Goal: Information Seeking & Learning: Learn about a topic

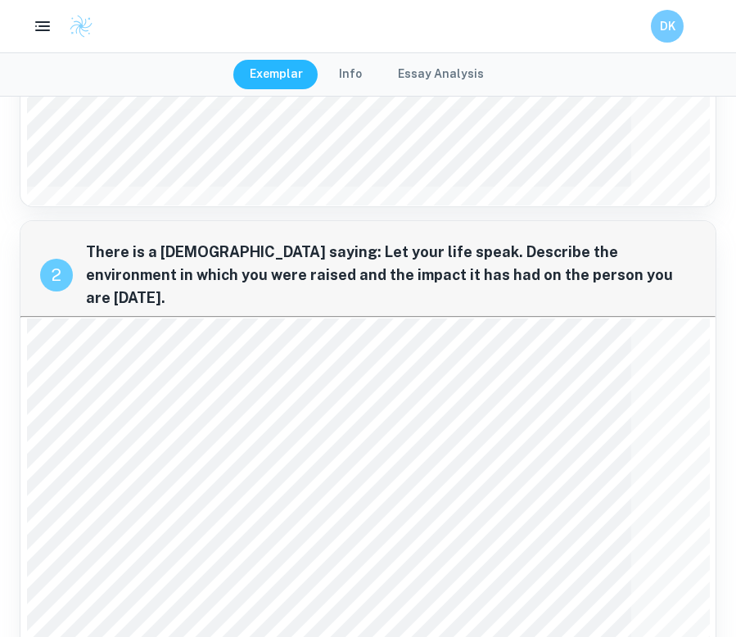
scroll to position [191, 0]
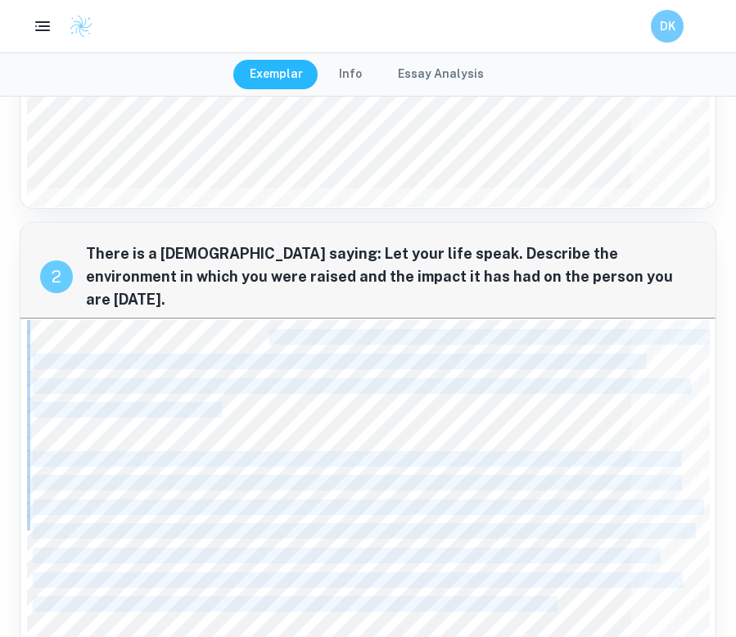
drag, startPoint x: 457, startPoint y: 409, endPoint x: 218, endPoint y: 314, distance: 257.1
click at [218, 320] on div "I grew up in Bialystok – a city rich with history, tradition, and hospitality, …" at bounding box center [368, 558] width 683 height 477
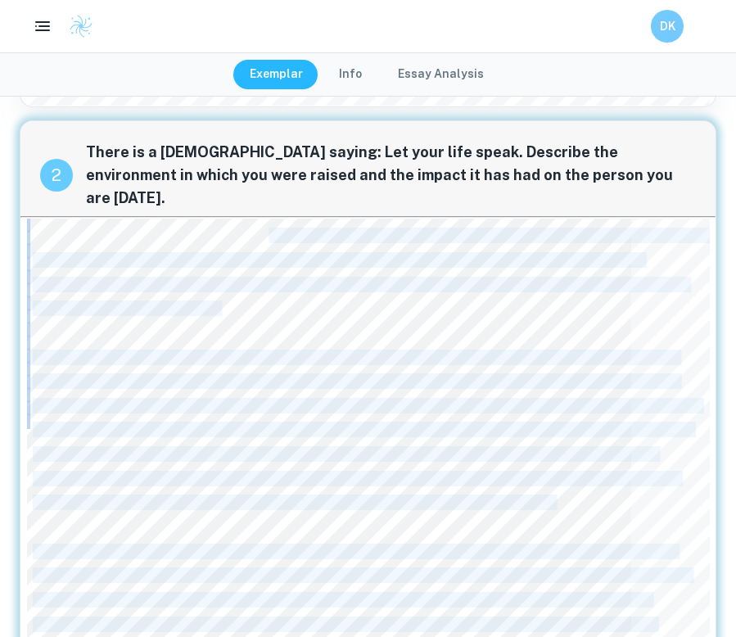
scroll to position [331, 0]
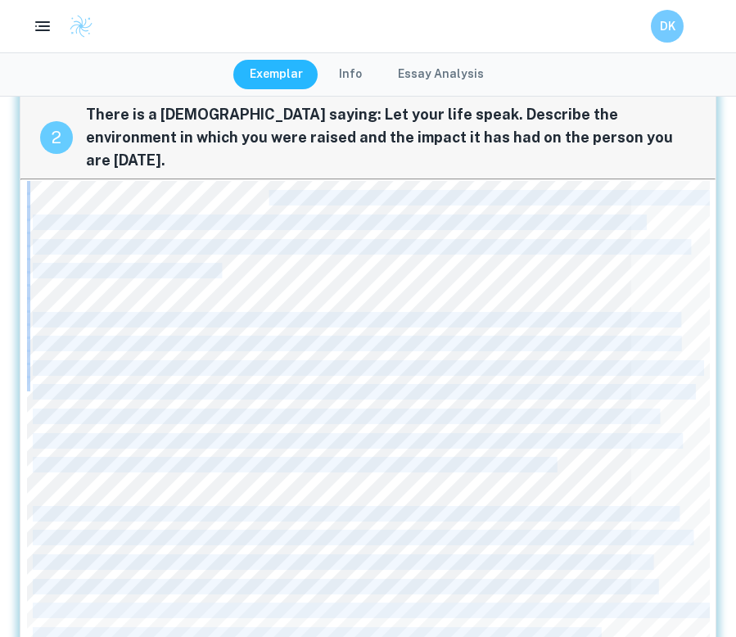
click at [321, 259] on div "I grew up in Bialystok – a city rich with history, tradition, and hospitality, …" at bounding box center [368, 419] width 683 height 477
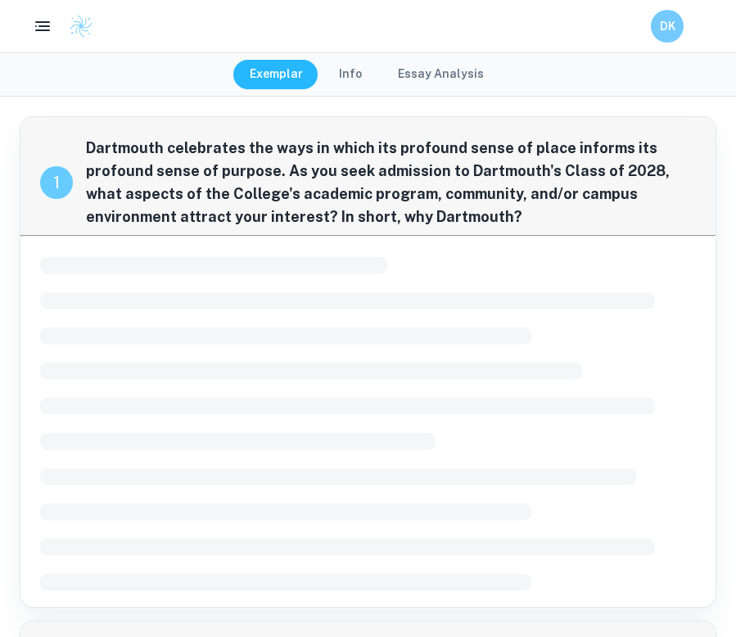
scroll to position [52, 0]
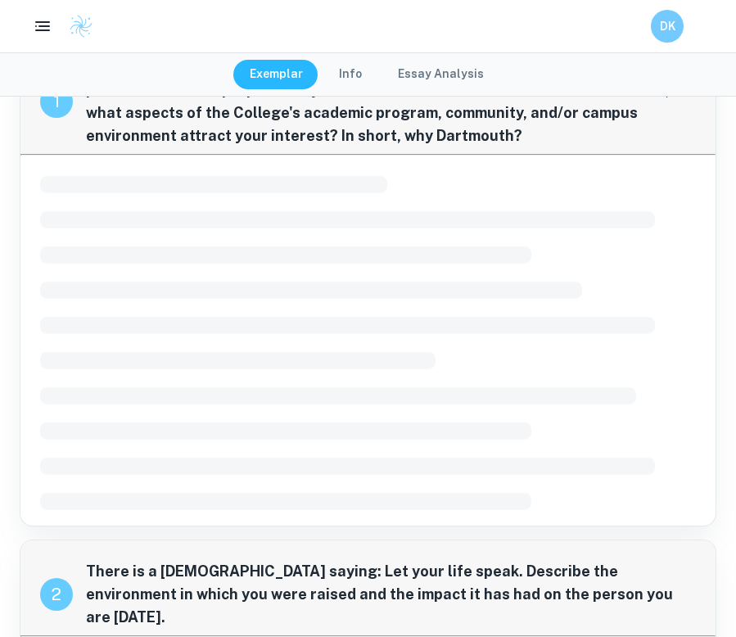
scroll to position [13, 0]
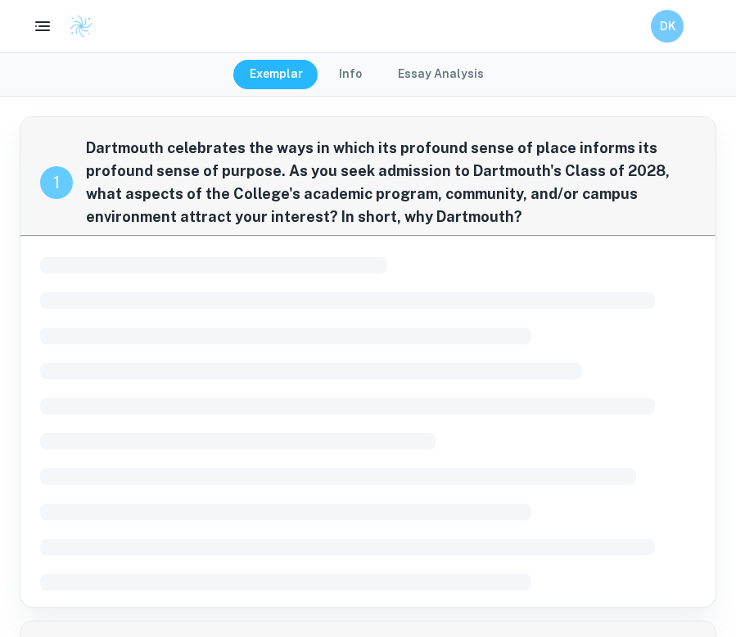
scroll to position [96, 0]
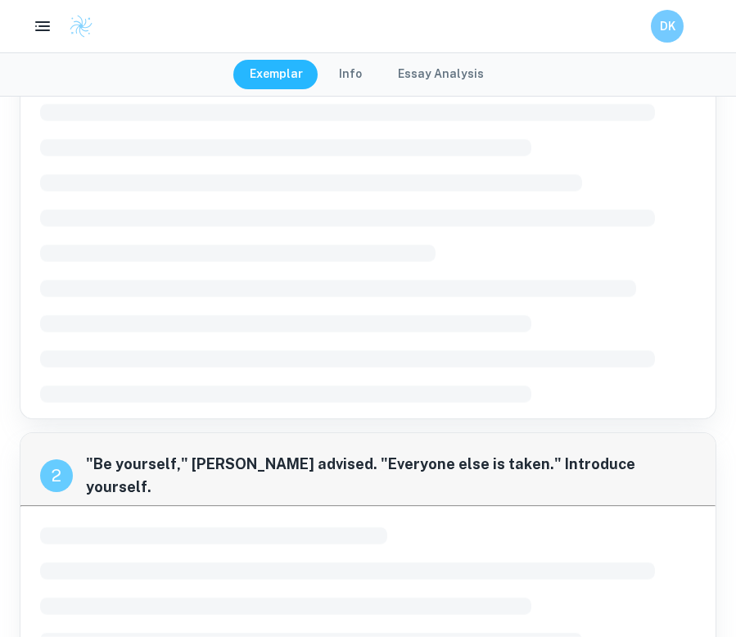
scroll to position [268, 0]
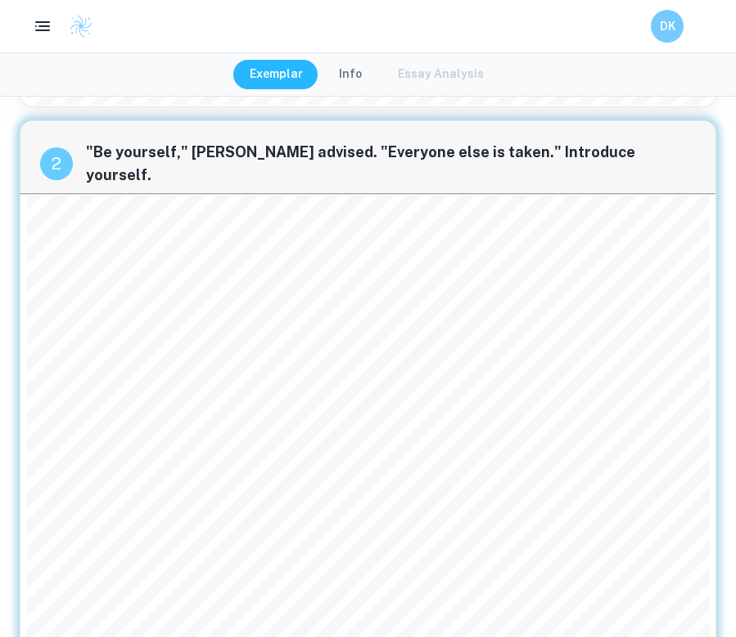
scroll to position [291, 0]
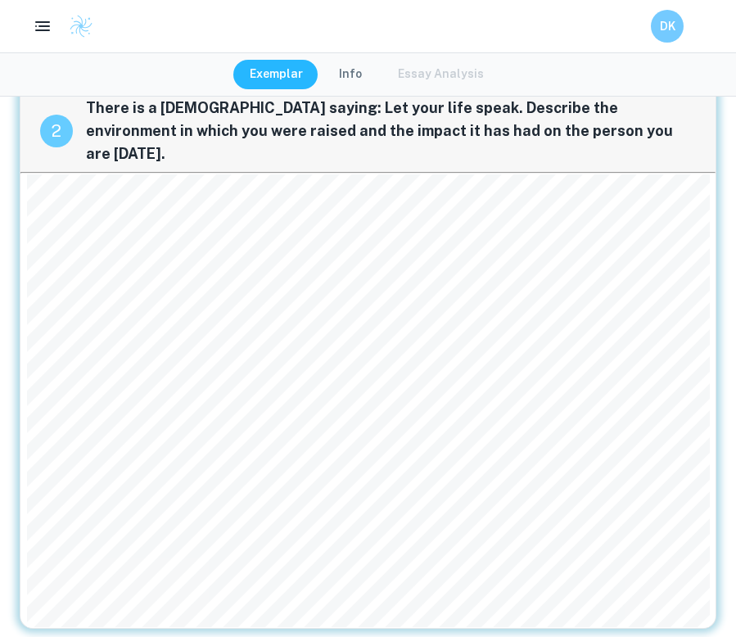
scroll to position [484, 0]
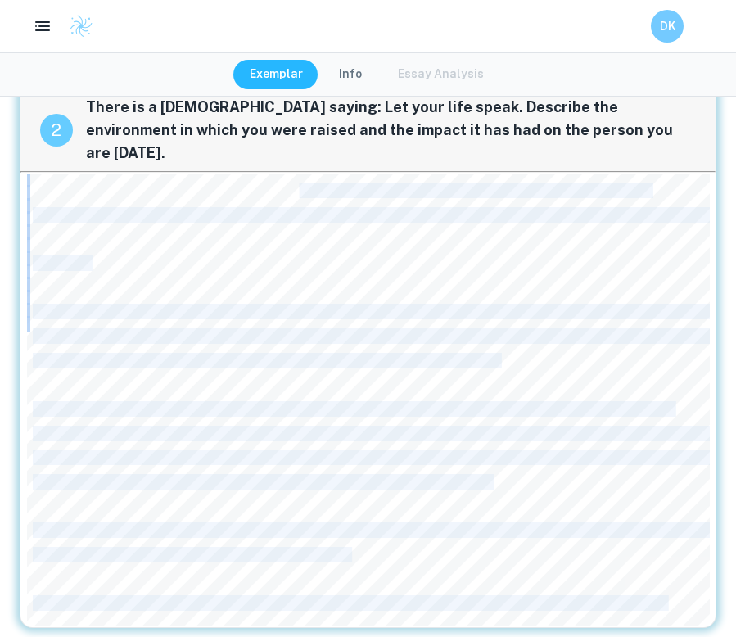
drag, startPoint x: 299, startPoint y: 169, endPoint x: 363, endPoint y: 223, distance: 83.6
click at [367, 223] on div "My heart raced as I called my parents, but the anticipated blessings for my rom…" at bounding box center [368, 399] width 683 height 453
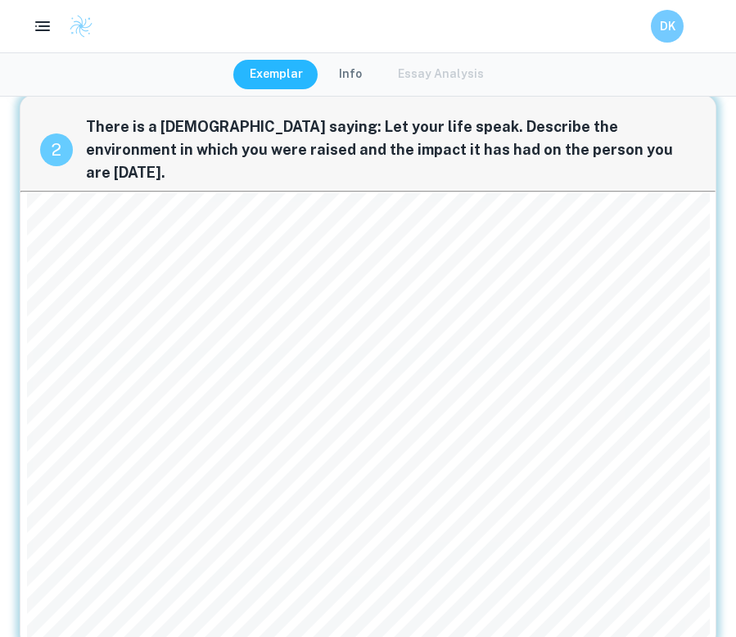
click at [388, 228] on span "crashed. Stripped of rhetoric, the message was simply "You can be anyone, but n…" at bounding box center [384, 235] width 702 height 14
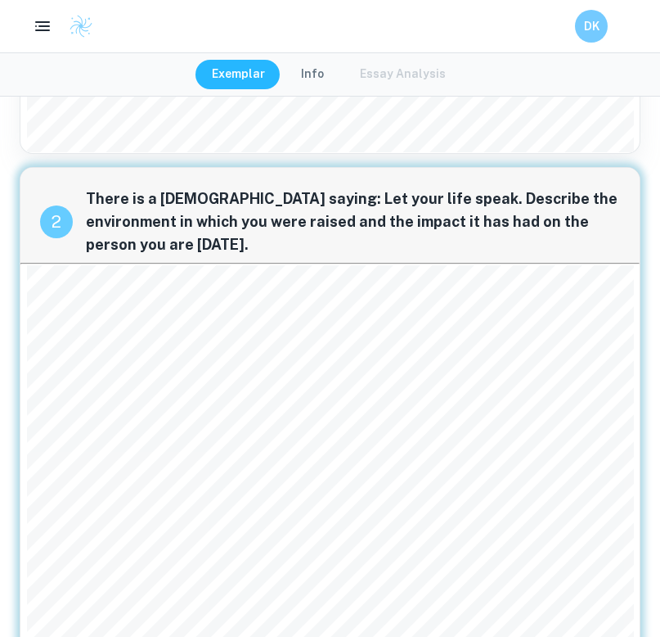
scroll to position [381, 0]
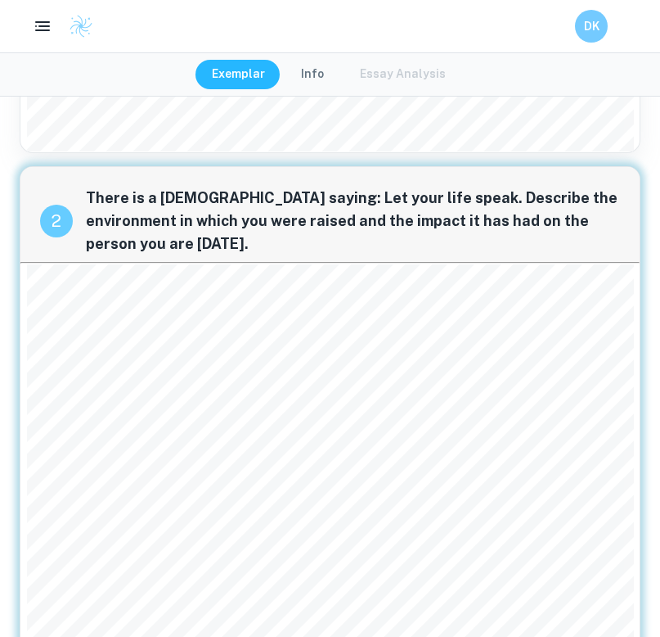
drag, startPoint x: 417, startPoint y: 354, endPoint x: 471, endPoint y: 404, distance: 73.5
click at [472, 404] on div "My heart raced as I called my parents, but the anticipated blessings for my rom…" at bounding box center [330, 465] width 607 height 403
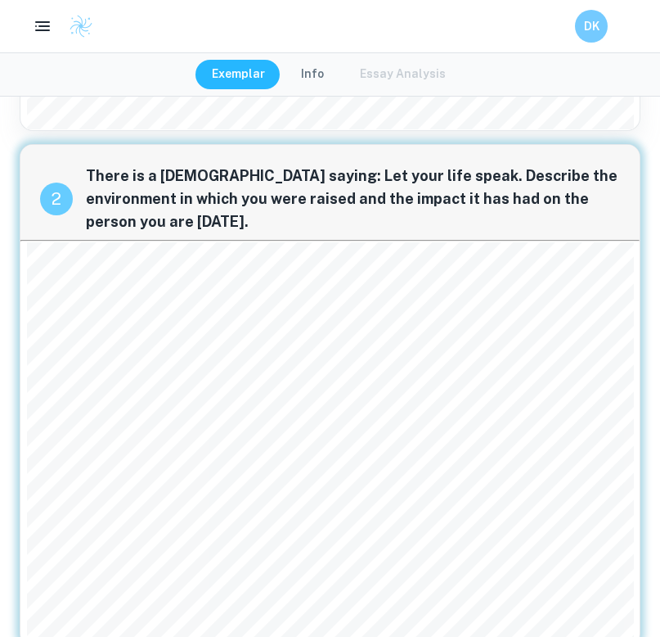
scroll to position [405, 0]
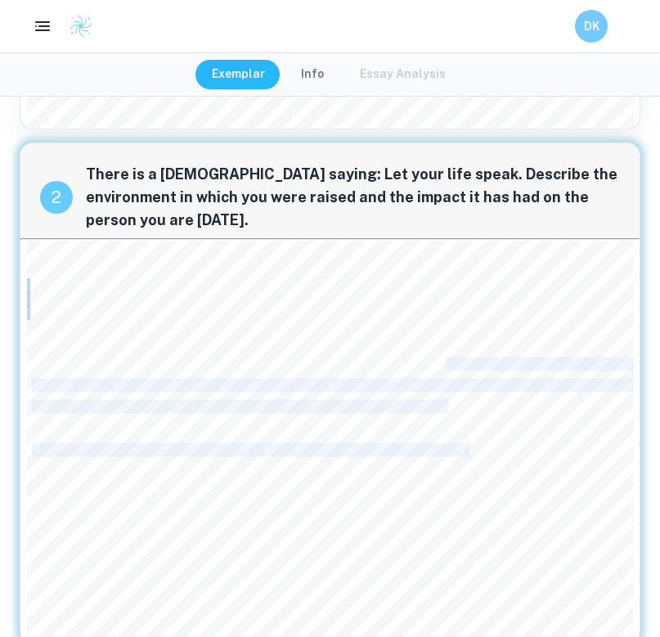
drag, startPoint x: 471, startPoint y: 404, endPoint x: 447, endPoint y: 313, distance: 93.9
click at [447, 313] on div "My heart raced as I called my parents, but the anticipated blessings for my rom…" at bounding box center [330, 442] width 607 height 403
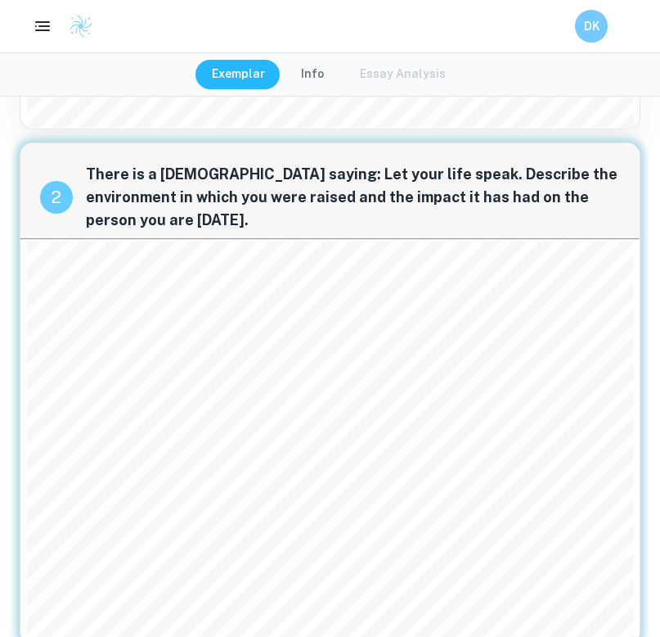
click at [375, 358] on span "I was raised under traditional Chinese masculinity and stereotypes against ever…" at bounding box center [366, 364] width 669 height 12
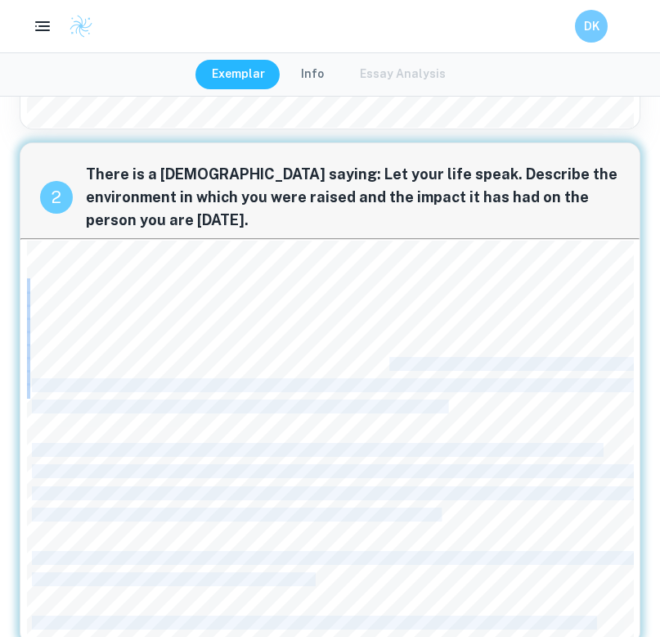
drag, startPoint x: 391, startPoint y: 318, endPoint x: 465, endPoint y: 359, distance: 84.3
click at [465, 359] on div "My heart raced as I called my parents, but the anticipated blessings for my rom…" at bounding box center [330, 442] width 607 height 403
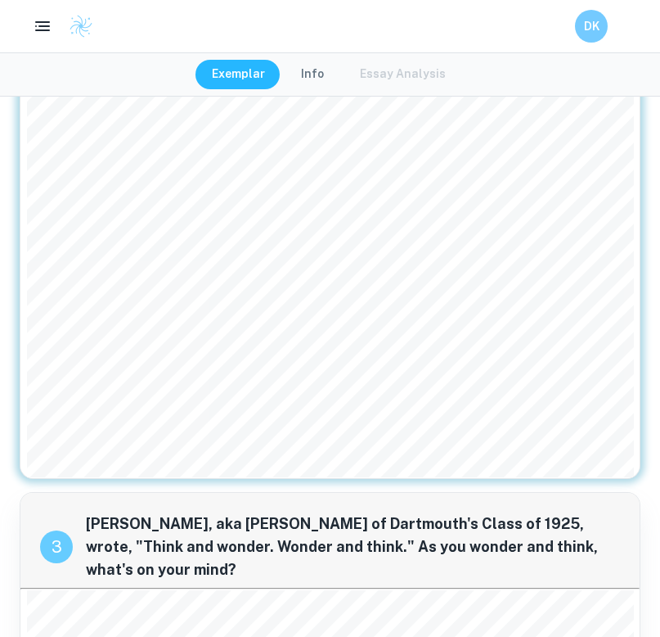
scroll to position [574, 0]
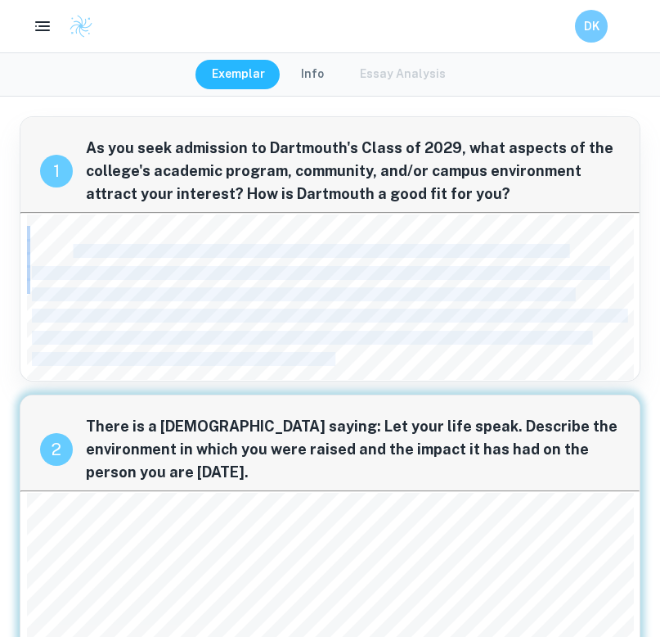
drag, startPoint x: 75, startPoint y: 258, endPoint x: 192, endPoint y: 330, distance: 137.4
click at [192, 330] on div "Dartmouth seemed to me to have one of the most vibrant and friendly student com…" at bounding box center [330, 296] width 607 height 165
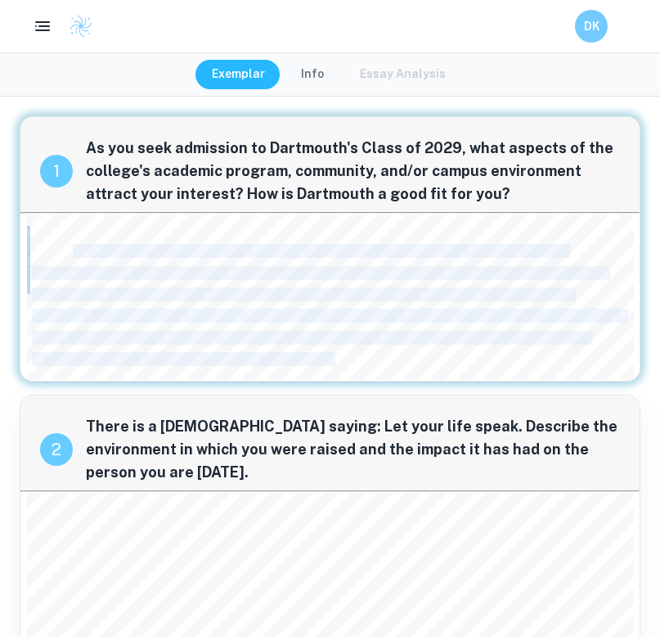
scroll to position [1, 0]
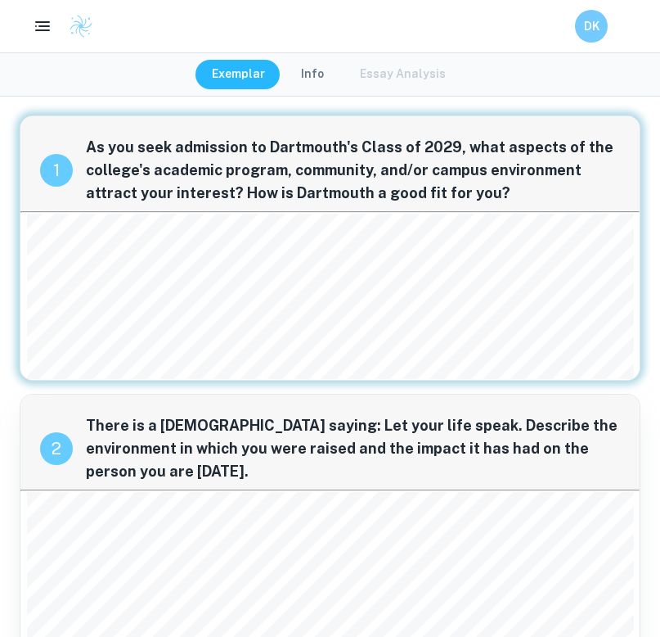
click at [178, 255] on span "across during my college research. While the rigorous curriculum and low accept…" at bounding box center [299, 251] width 534 height 12
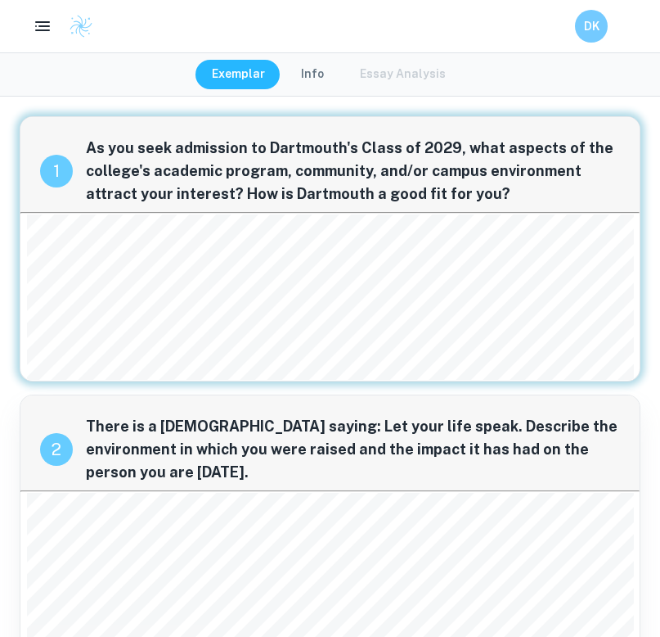
drag, startPoint x: 179, startPoint y: 264, endPoint x: 127, endPoint y: 264, distance: 52.4
click at [127, 264] on div "Dartmouth seemed to me to have one of the most vibrant and friendly student com…" at bounding box center [330, 296] width 607 height 165
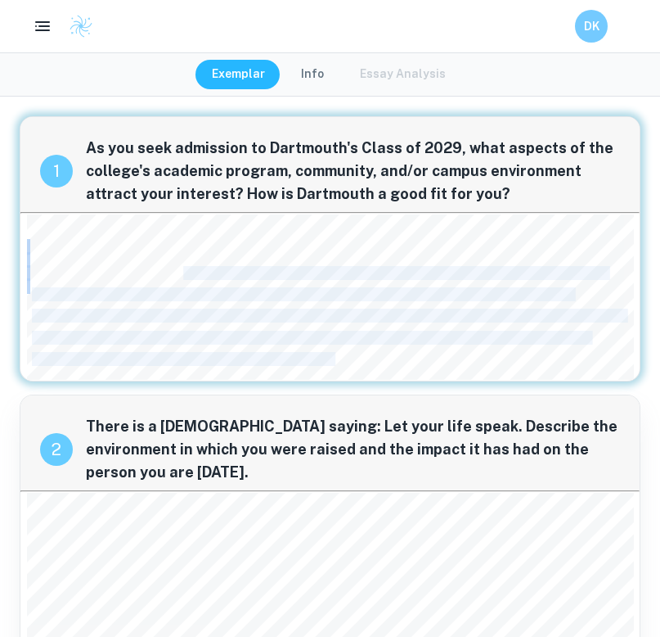
drag, startPoint x: 127, startPoint y: 264, endPoint x: 183, endPoint y: 272, distance: 57.1
click at [183, 272] on div "Dartmouth seemed to me to have one of the most vibrant and friendly student com…" at bounding box center [330, 296] width 607 height 165
click at [183, 272] on span "intimidating, the opportunity to immerse myself in such a dynamic campus life i…" at bounding box center [319, 274] width 575 height 12
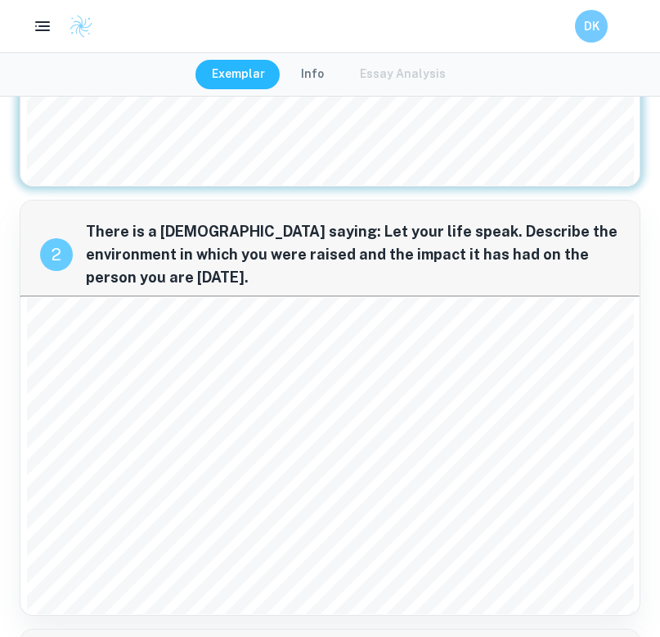
scroll to position [190, 0]
